Goal: Register for event/course

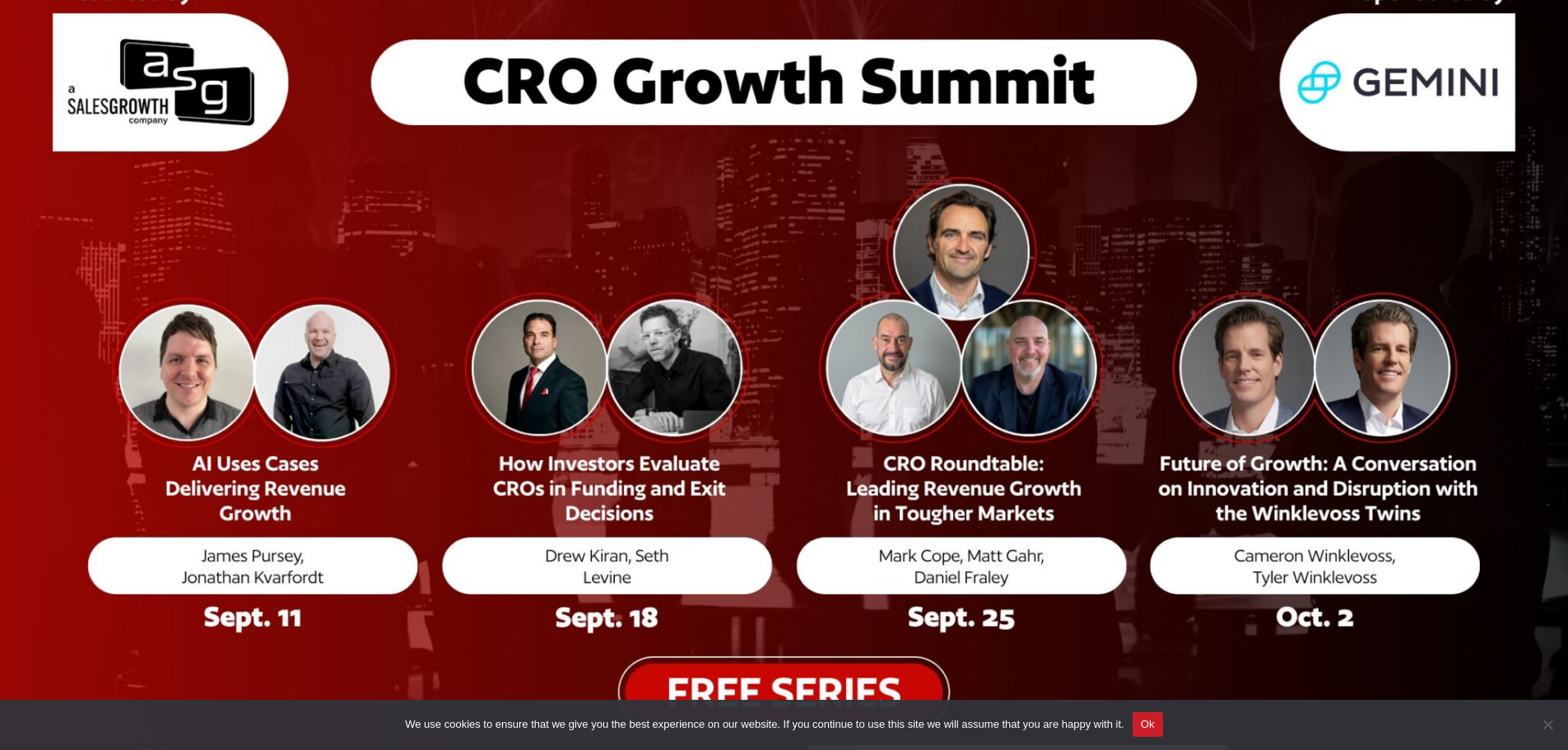
scroll to position [247, 0]
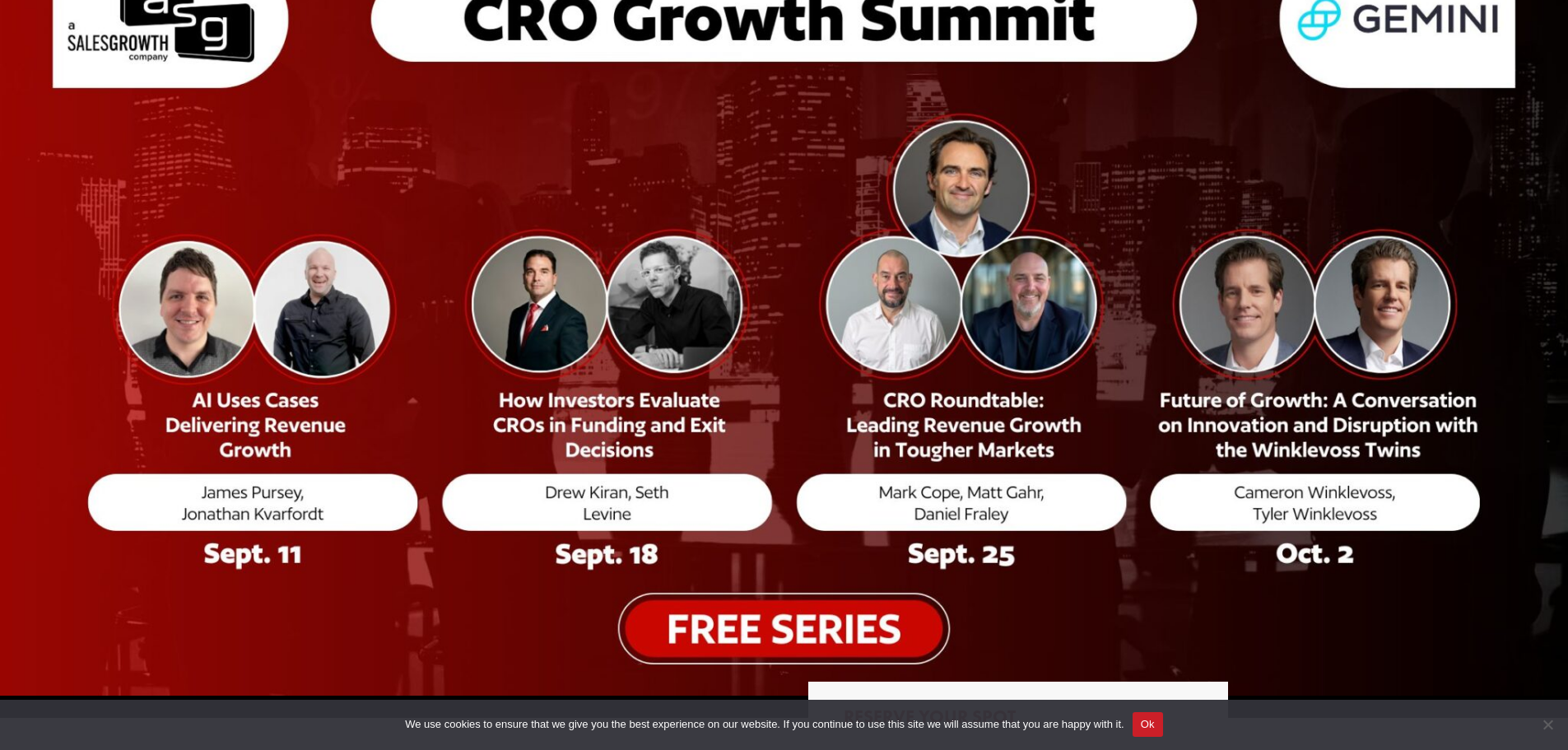
click at [820, 637] on img at bounding box center [784, 284] width 1568 height 821
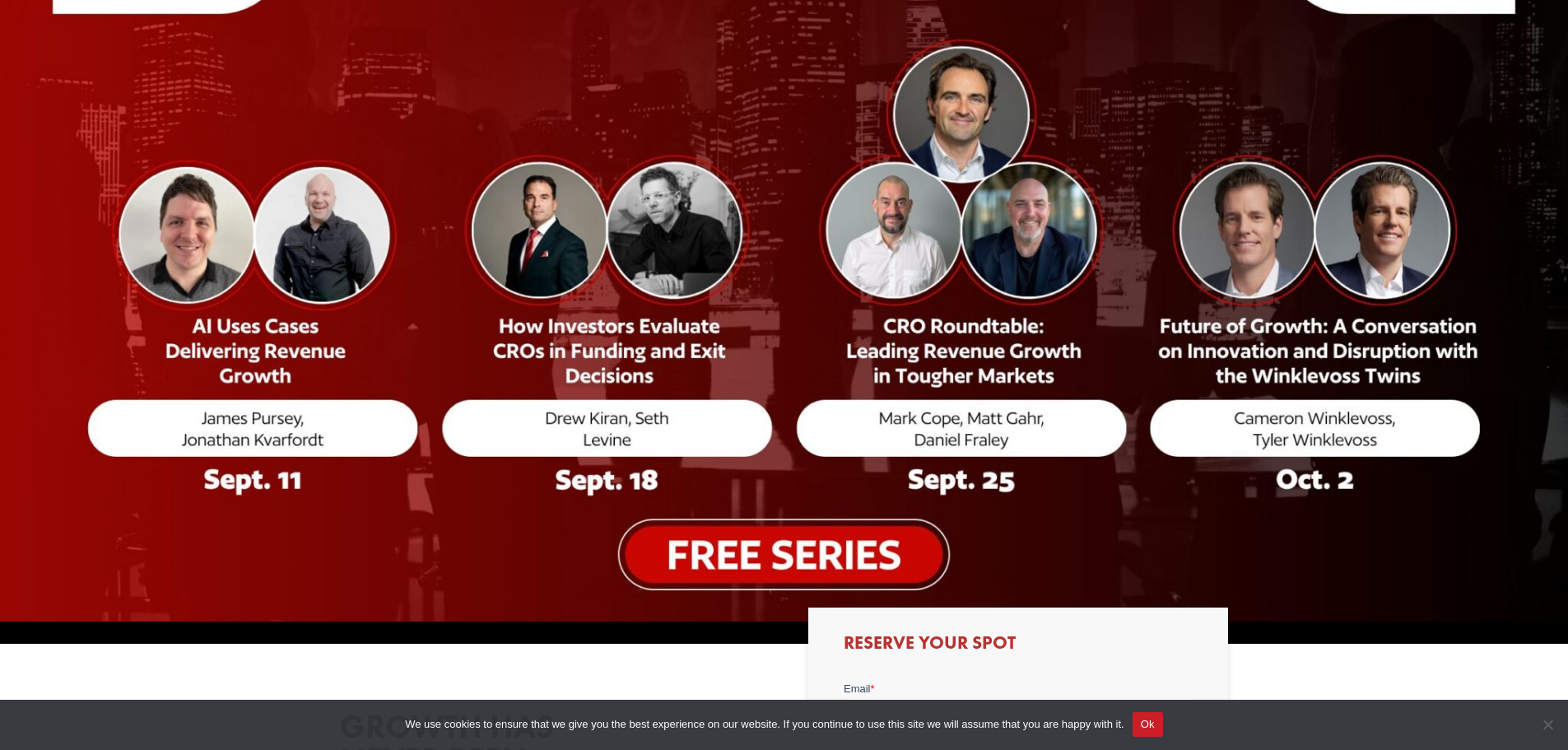
scroll to position [329, 0]
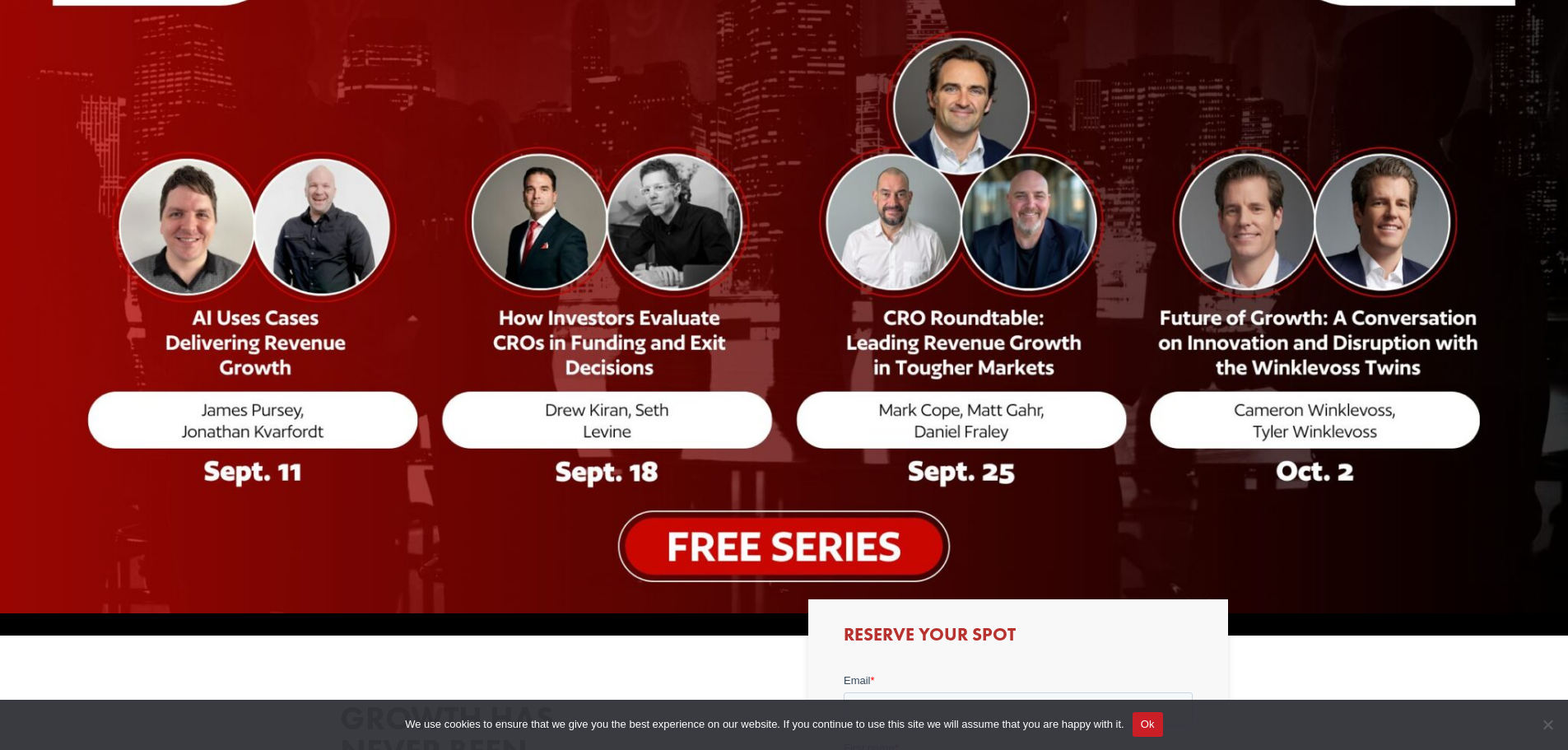
click at [726, 545] on img at bounding box center [784, 202] width 1568 height 821
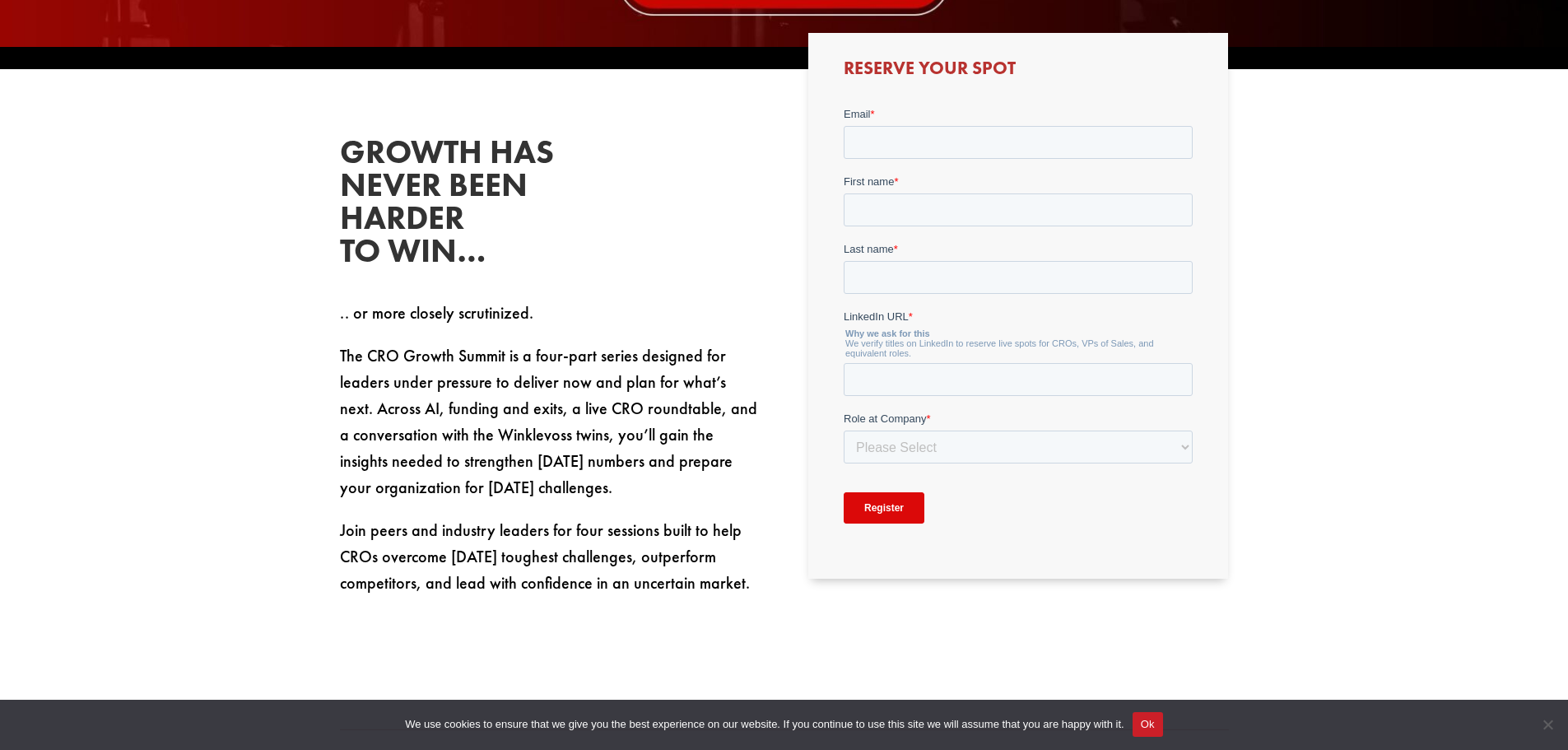
scroll to position [906, 0]
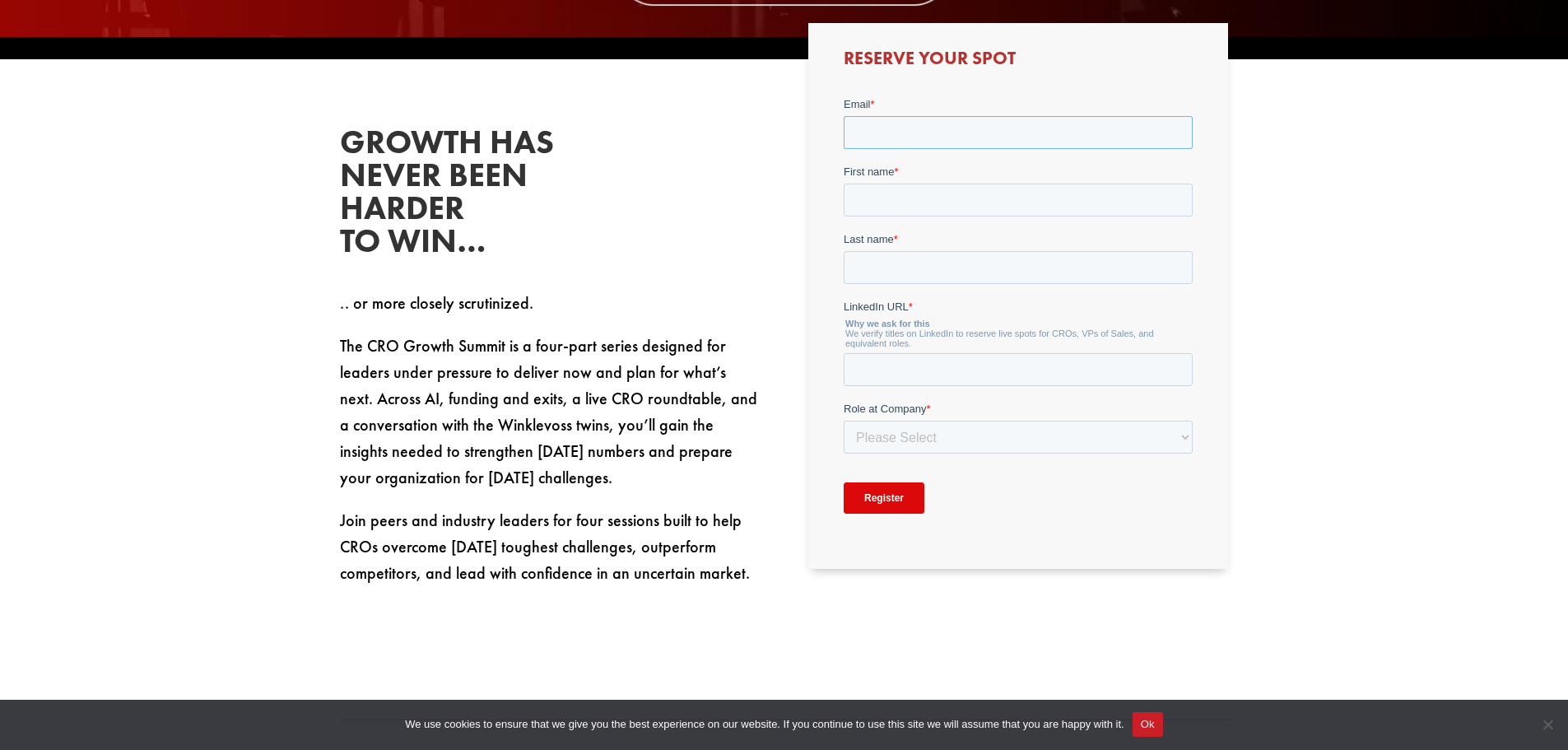
click at [917, 117] on input "Email *" at bounding box center [1019, 131] width 349 height 33
type input "[EMAIL_ADDRESS][DOMAIN_NAME]"
click at [937, 199] on input "First name *" at bounding box center [1019, 199] width 349 height 33
type input "[PERSON_NAME]"
click at [914, 270] on input "Last name *" at bounding box center [1019, 267] width 349 height 33
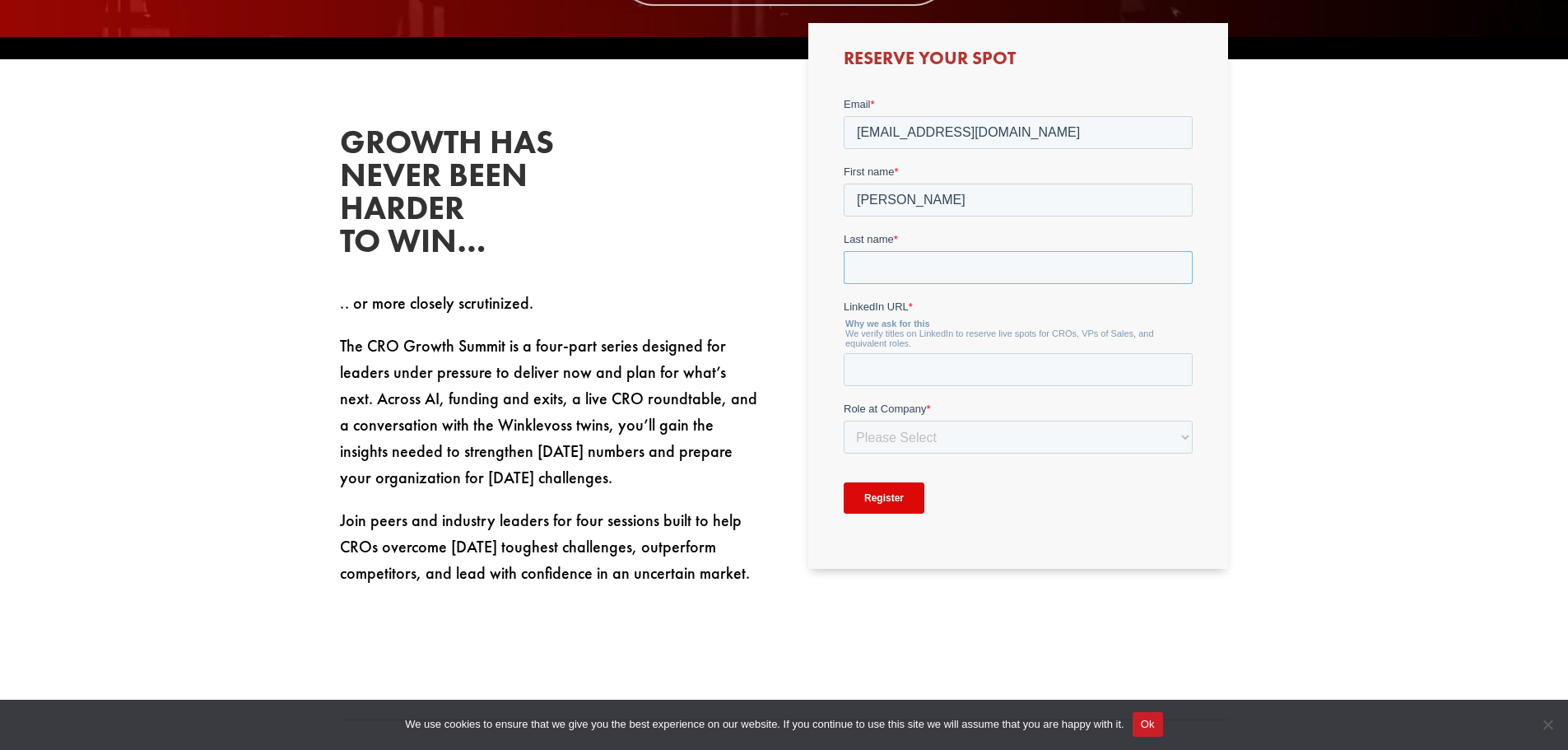
click at [908, 270] on input "Last name *" at bounding box center [1019, 267] width 349 height 33
type input "Spear"
click at [905, 369] on input "LinkedIn URL *" at bounding box center [1019, 368] width 349 height 33
click at [790, 361] on div "Growth has never been harder to win… .. or more closely scrutinized. The CRO Gr…" at bounding box center [784, 356] width 889 height 506
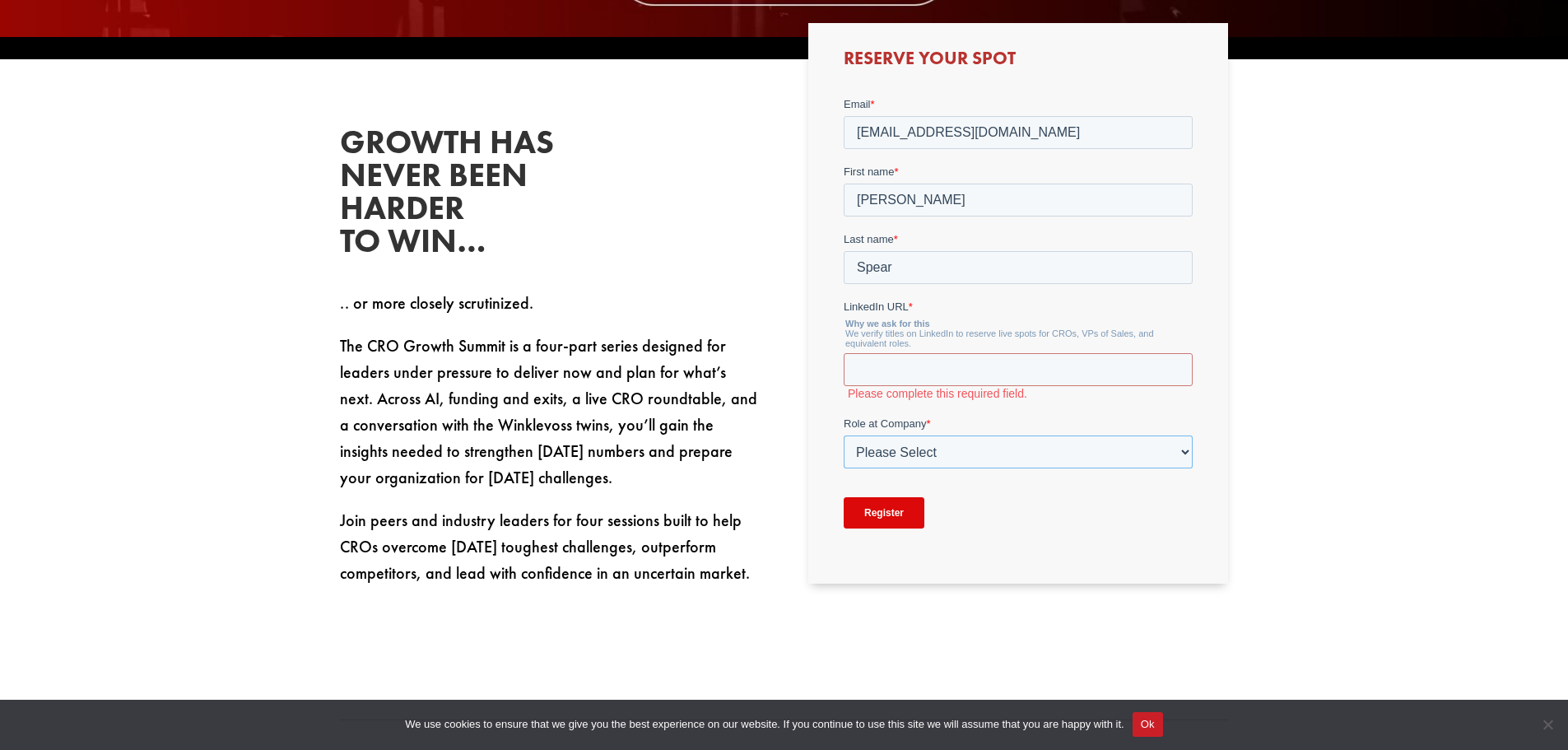
click at [889, 452] on select "Please Select C-Level (CRO, CSO, etc) Senior Leadership (VP of Sales, VP of Ena…" at bounding box center [1019, 451] width 349 height 33
click at [808, 476] on div "Reserve Your Spot" at bounding box center [1018, 310] width 420 height 575
click at [782, 386] on div "Growth has never been harder to win… .. or more closely scrutinized. The CRO Gr…" at bounding box center [784, 362] width 889 height 517
click at [927, 456] on select "Please Select C-Level (CRO, CSO, etc) Senior Leadership (VP of Sales, VP of Ena…" at bounding box center [1019, 451] width 349 height 33
select select "Director/Manager (Sales Director, Regional Sales Manager, etc)"
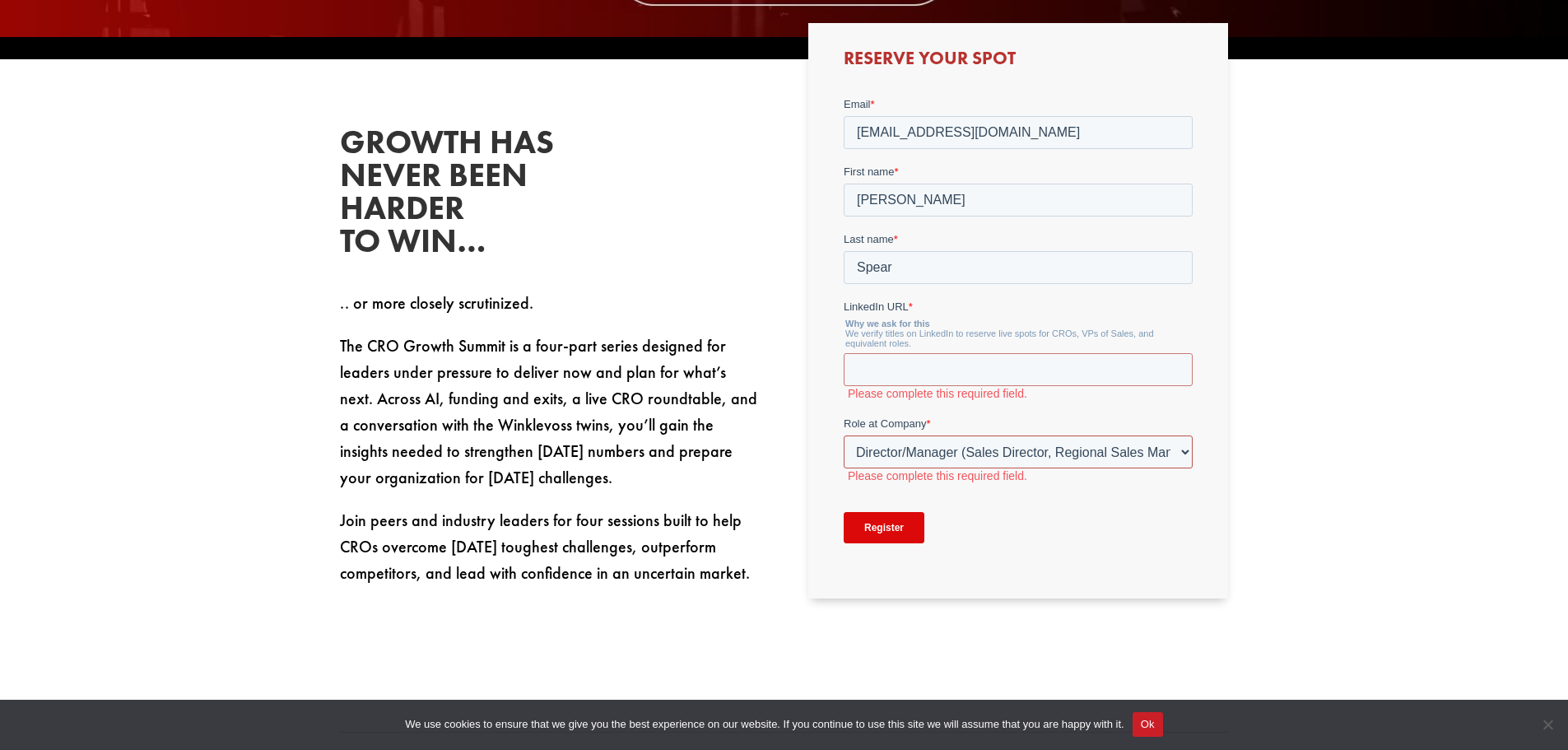
click at [844, 434] on select "Please Select C-Level (CRO, CSO, etc) Senior Leadership (VP of Sales, VP of Ena…" at bounding box center [1019, 451] width 349 height 33
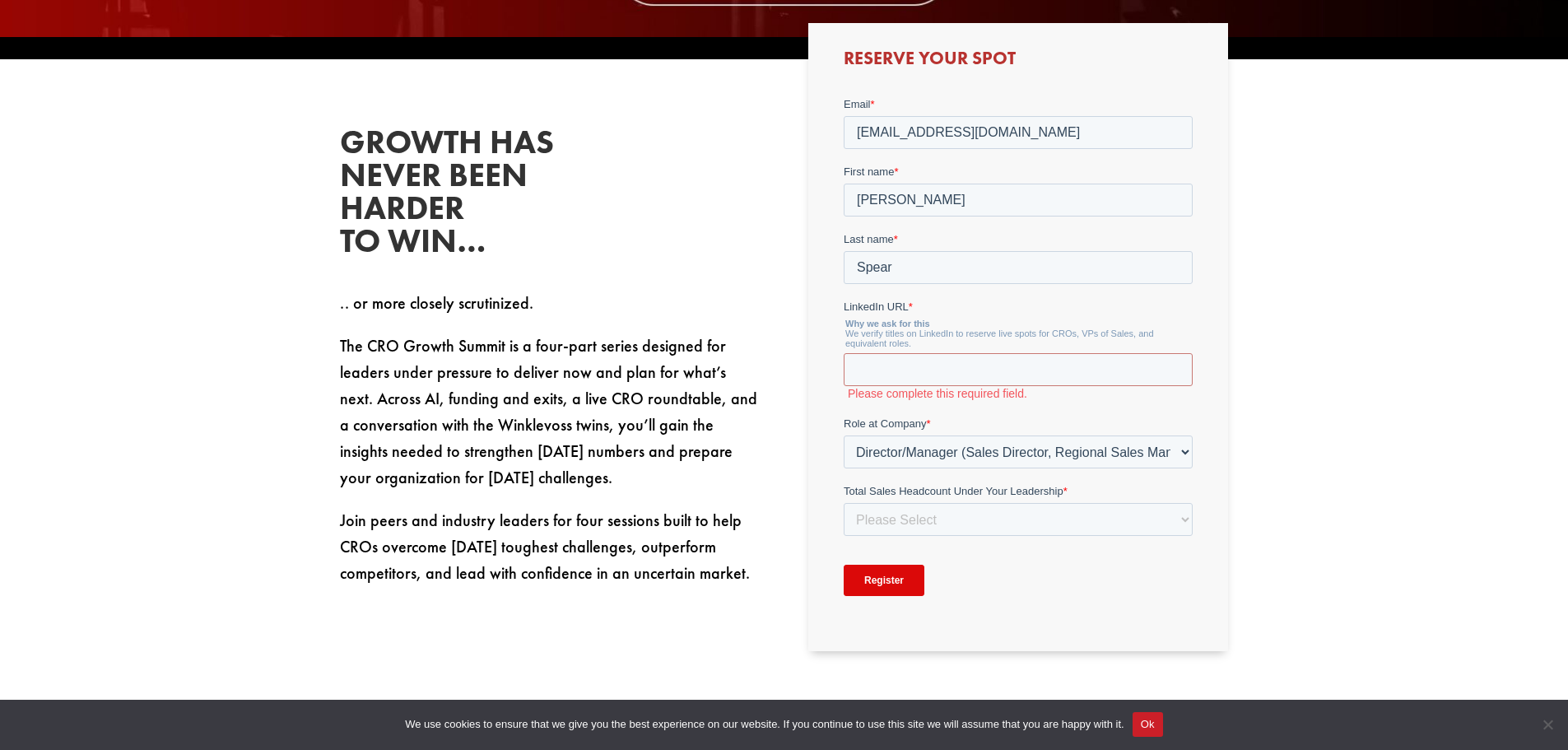
click at [1334, 516] on div "Growth has never been harder to win… .. or more closely scrutinized. The CRO Gr…" at bounding box center [784, 389] width 1568 height 659
click at [892, 516] on select "Please Select Just Me 1-9 [PHONE_NUMBER] [PHONE_NUMBER]+" at bounding box center [1019, 518] width 349 height 33
select select "1-9"
click at [844, 502] on select "Please Select Just Me 1-9 [PHONE_NUMBER] [PHONE_NUMBER]+" at bounding box center [1019, 518] width 349 height 33
click html "Email * [EMAIL_ADDRESS][DOMAIN_NAME] First name * [PERSON_NAME] Last name * [PE…"
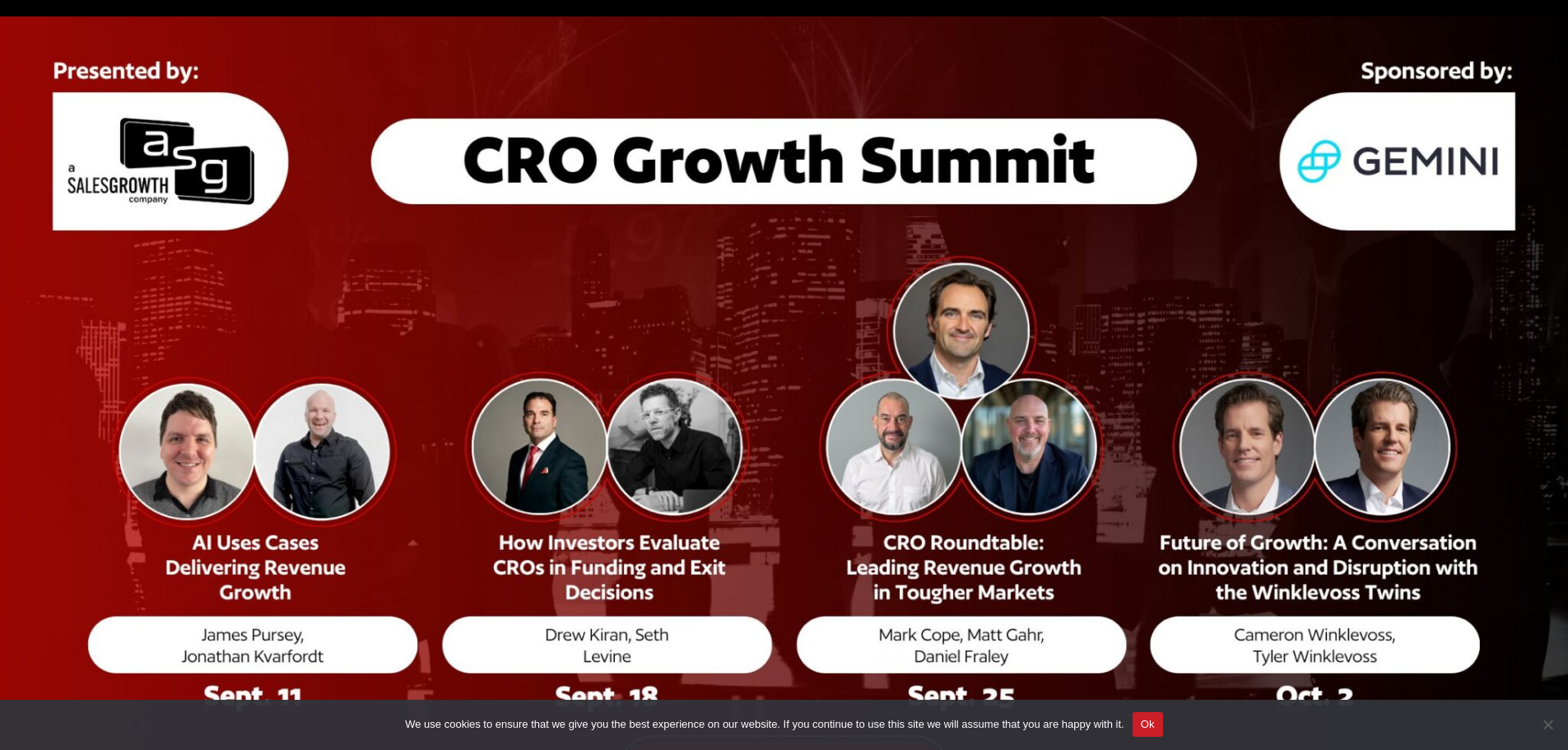
scroll to position [0, 0]
